Goal: Check status: Check status

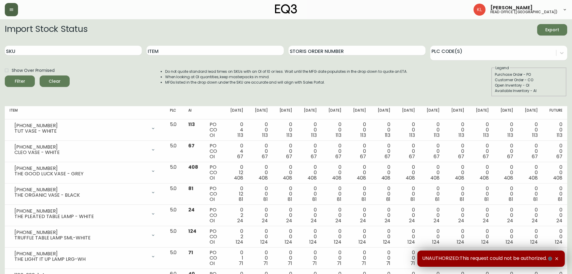
click at [13, 7] on button "button" at bounding box center [11, 9] width 13 height 13
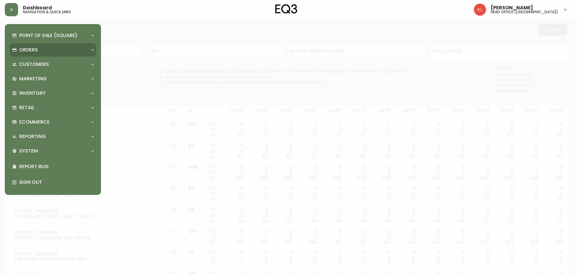
click at [25, 48] on p "Orders" at bounding box center [28, 50] width 19 height 7
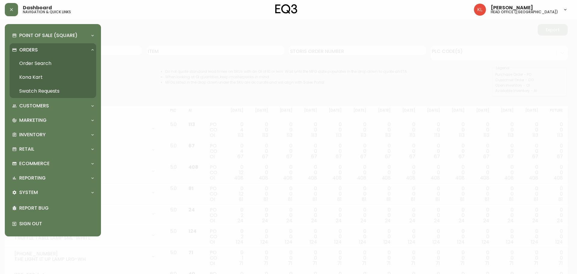
click at [32, 62] on link "Order Search" at bounding box center [53, 63] width 86 height 14
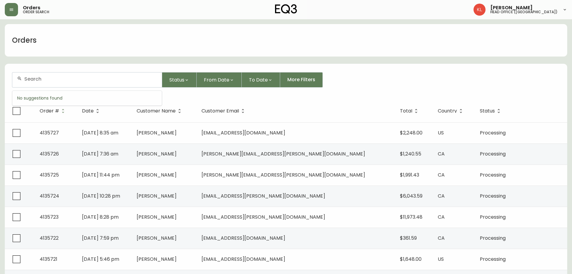
click at [33, 80] on input "text" at bounding box center [90, 79] width 133 height 6
paste input "4129092"
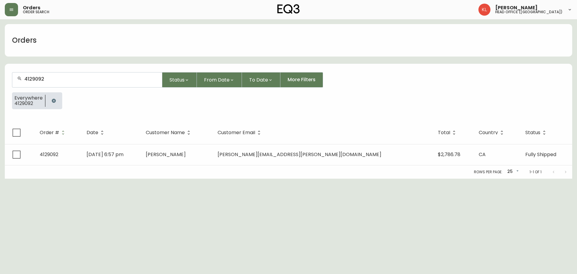
type input "4129092"
click at [226, 167] on div "Rows per page: 25 25 1-1 of 1" at bounding box center [288, 171] width 567 height 13
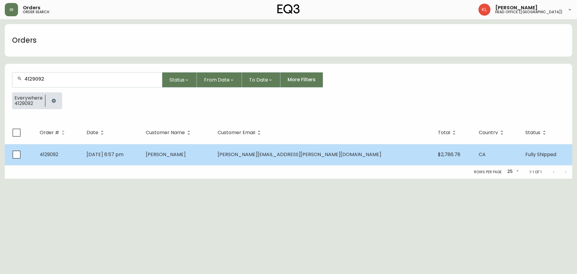
click at [186, 156] on span "[PERSON_NAME]" at bounding box center [166, 154] width 40 height 7
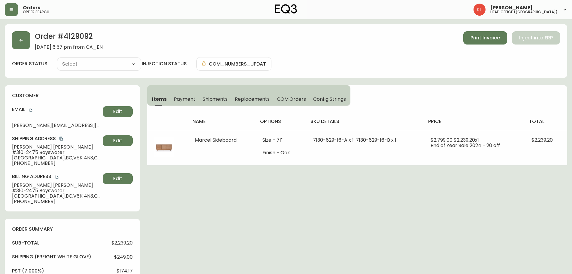
type input "Fully Shipped"
select select "FULLY_SHIPPED"
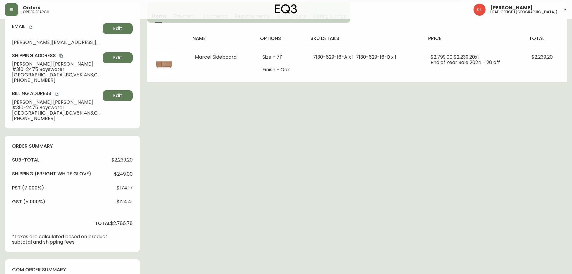
scroll to position [30, 0]
